Goal: Register for event/course

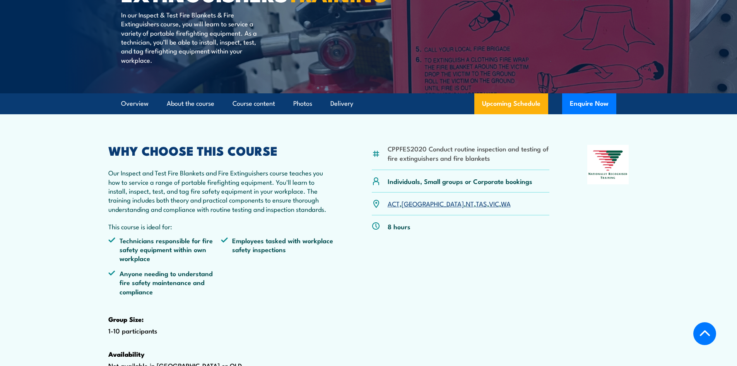
scroll to position [193, 0]
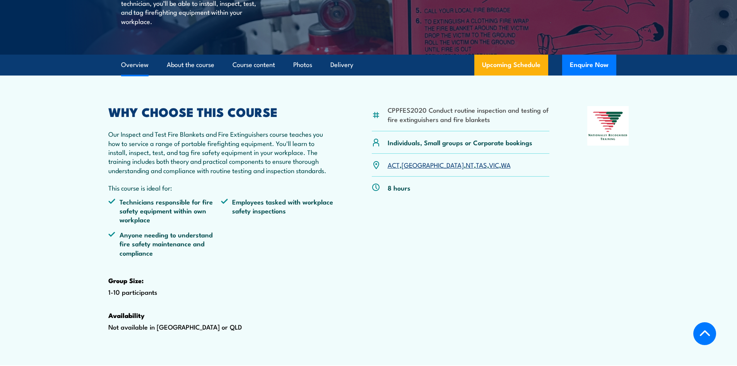
click at [489, 169] on link "VIC" at bounding box center [494, 164] width 10 height 9
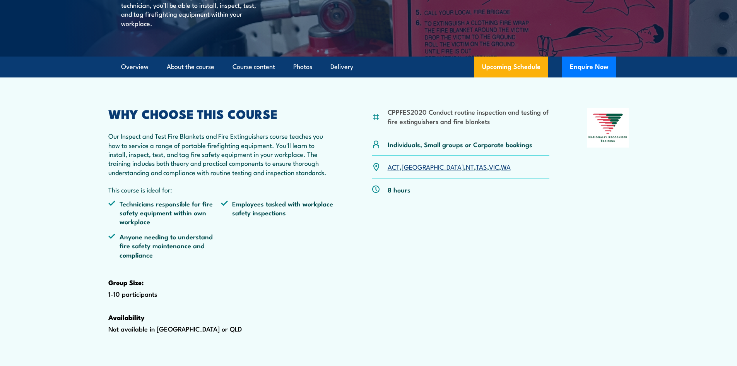
scroll to position [83, 0]
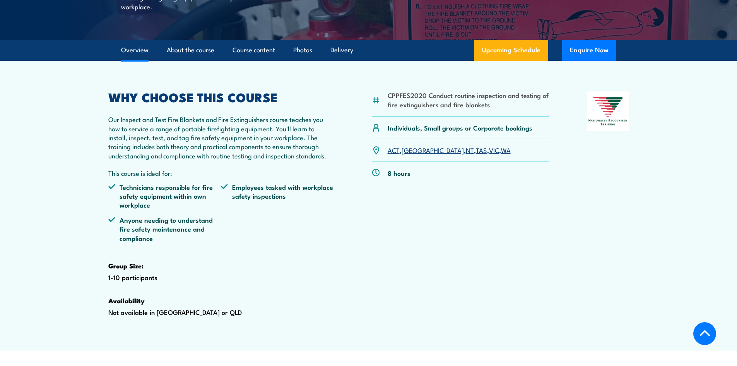
scroll to position [160, 0]
